Goal: Go to known website: Access a specific website the user already knows

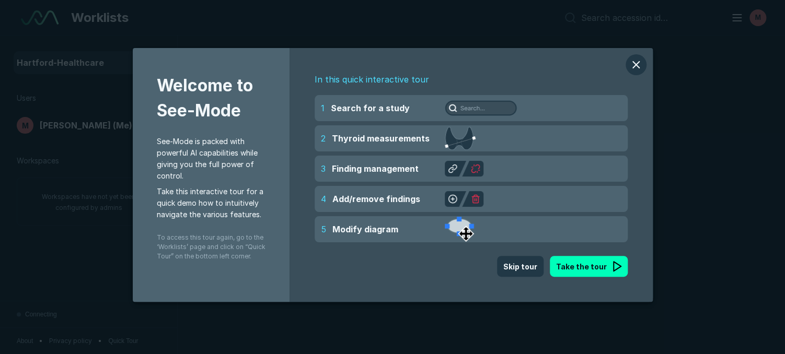
scroll to position [2752, 4872]
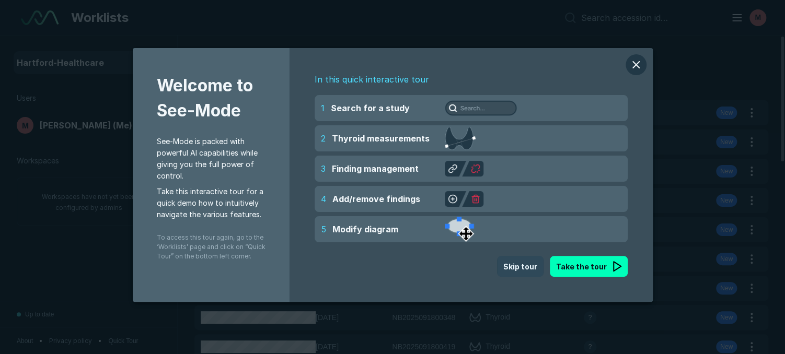
click at [520, 261] on button "Skip tour" at bounding box center [520, 266] width 46 height 21
